Goal: Navigation & Orientation: Find specific page/section

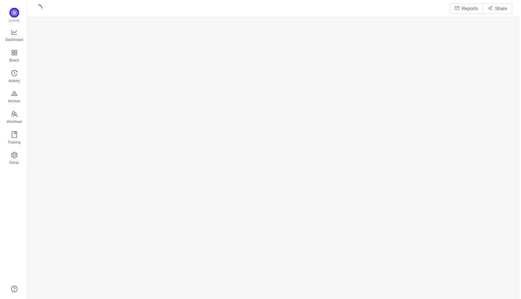
scroll to position [291, 480]
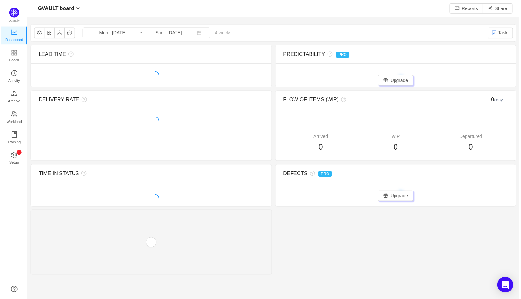
scroll to position [289, 480]
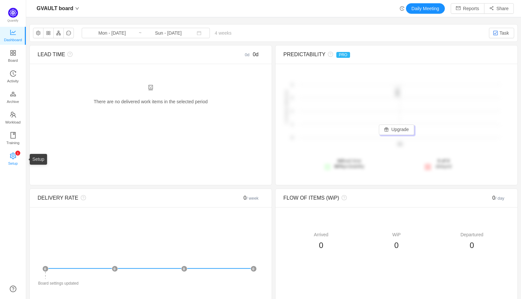
click at [16, 158] on span "Setup" at bounding box center [12, 163] width 9 height 13
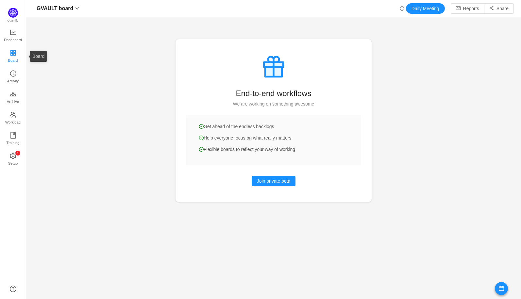
click at [15, 55] on span "Board" at bounding box center [13, 60] width 10 height 13
click at [15, 58] on span "Board" at bounding box center [13, 60] width 10 height 13
click at [66, 11] on span "GVAULT board" at bounding box center [55, 8] width 37 height 10
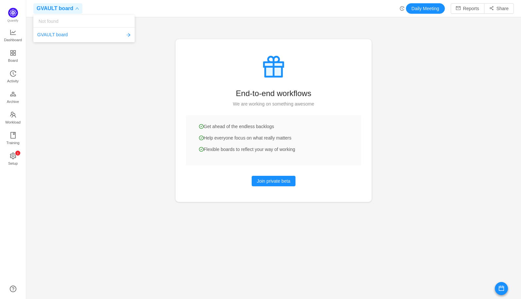
click at [50, 67] on div at bounding box center [273, 149] width 495 height 299
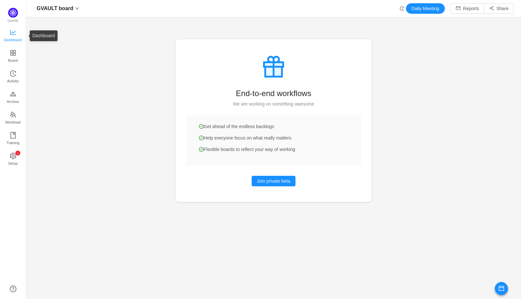
click at [16, 41] on span "Dashboard" at bounding box center [13, 39] width 18 height 13
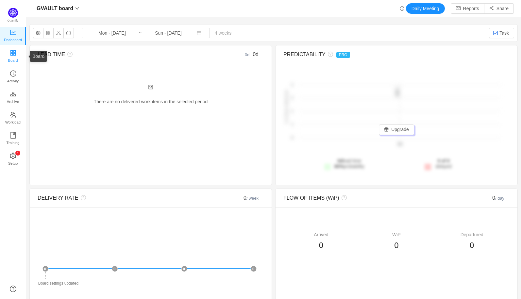
click at [17, 60] on span "Board" at bounding box center [13, 60] width 10 height 13
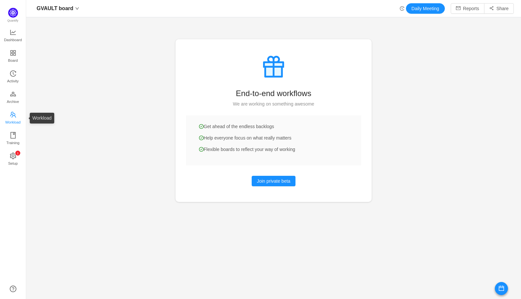
click at [12, 115] on icon "icon: team" at bounding box center [13, 115] width 6 height 6
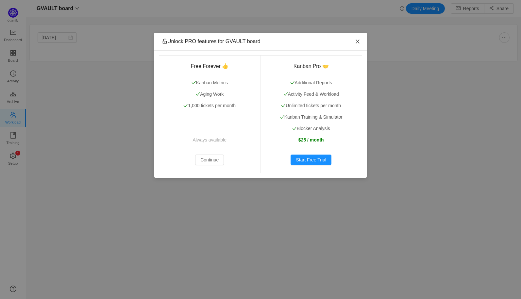
click at [361, 42] on span "Close" at bounding box center [357, 42] width 18 height 18
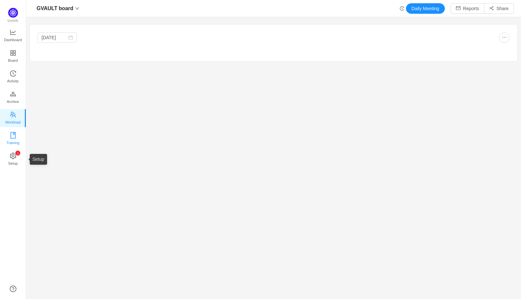
click at [13, 141] on span "Training" at bounding box center [12, 142] width 13 height 13
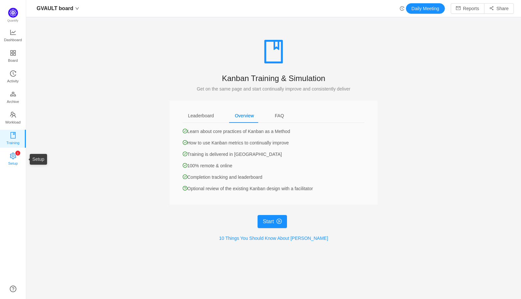
click at [15, 161] on span "Setup" at bounding box center [12, 163] width 9 height 13
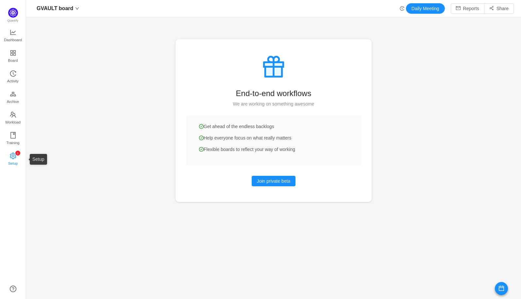
click at [15, 161] on span "Setup" at bounding box center [12, 163] width 9 height 13
click at [75, 10] on icon "icon: down" at bounding box center [77, 9] width 4 height 4
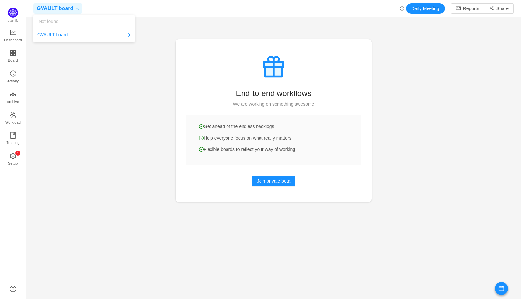
click at [75, 10] on icon "icon: down" at bounding box center [77, 9] width 4 height 4
click at [63, 9] on span "GVAULT board" at bounding box center [55, 8] width 37 height 10
